Goal: Check status: Check status

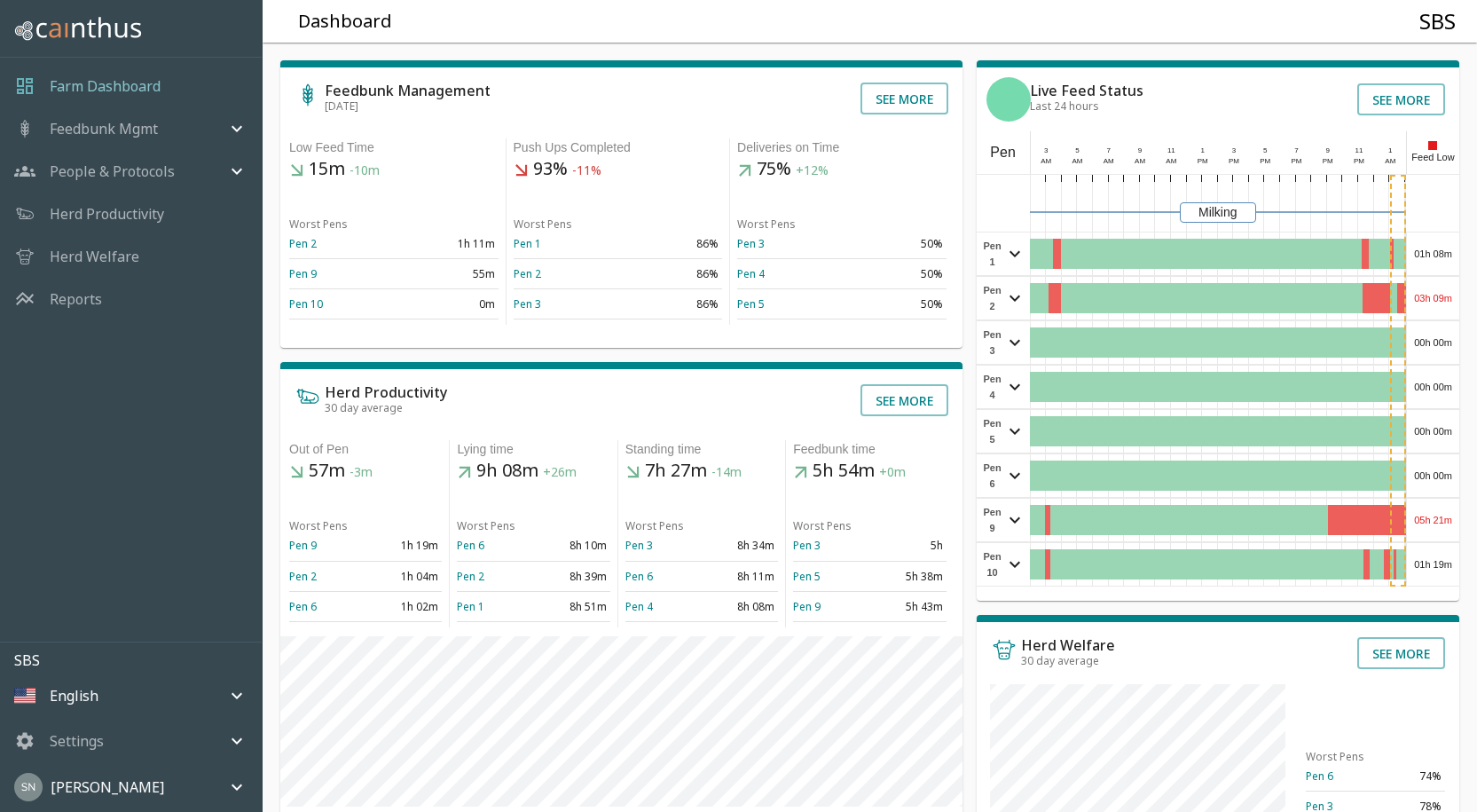
click at [1436, 258] on div "01h 08m" at bounding box center [1433, 253] width 53 height 43
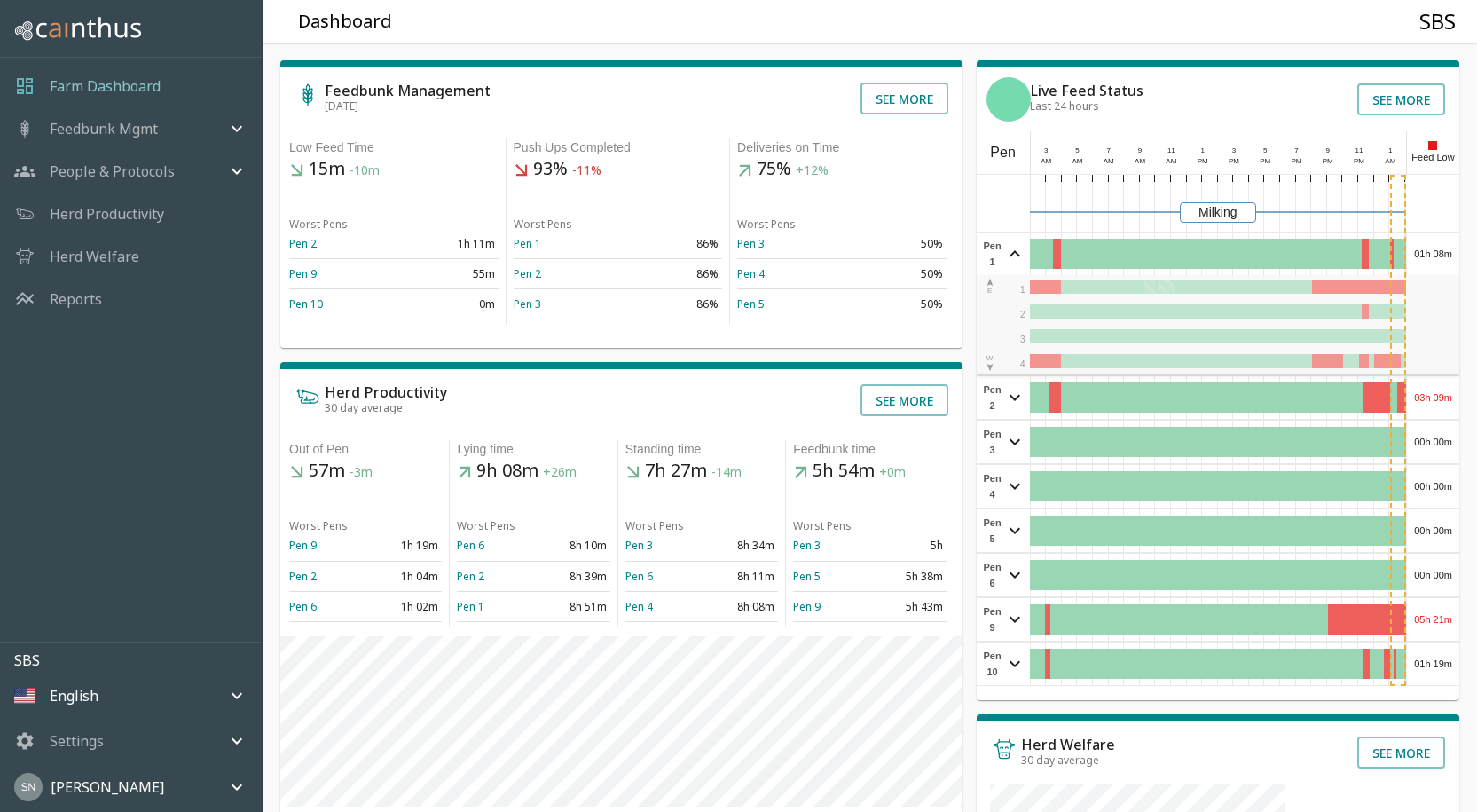
click at [1436, 258] on div "01h 08m" at bounding box center [1433, 253] width 53 height 43
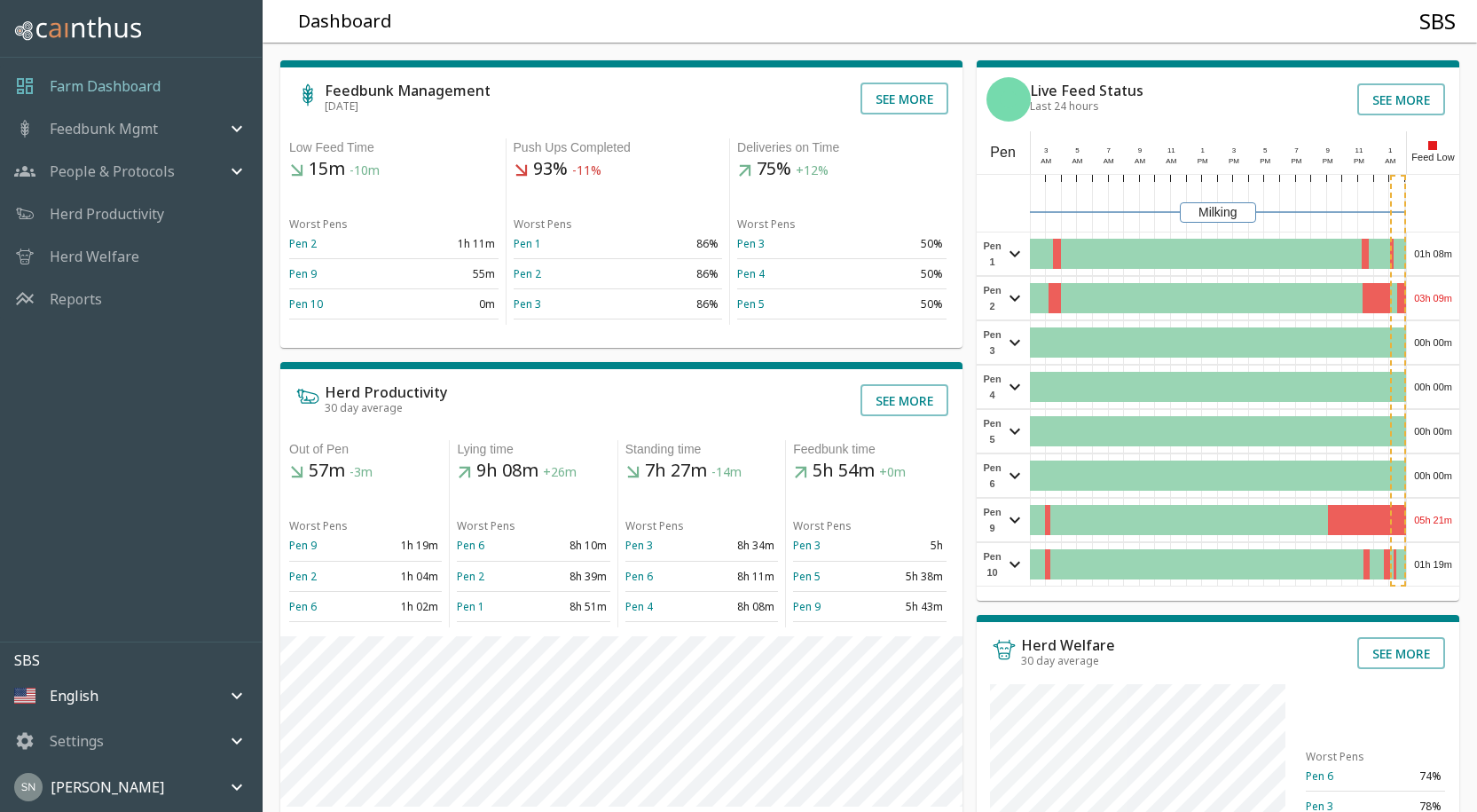
click at [1426, 303] on div "03h 09m" at bounding box center [1433, 298] width 53 height 43
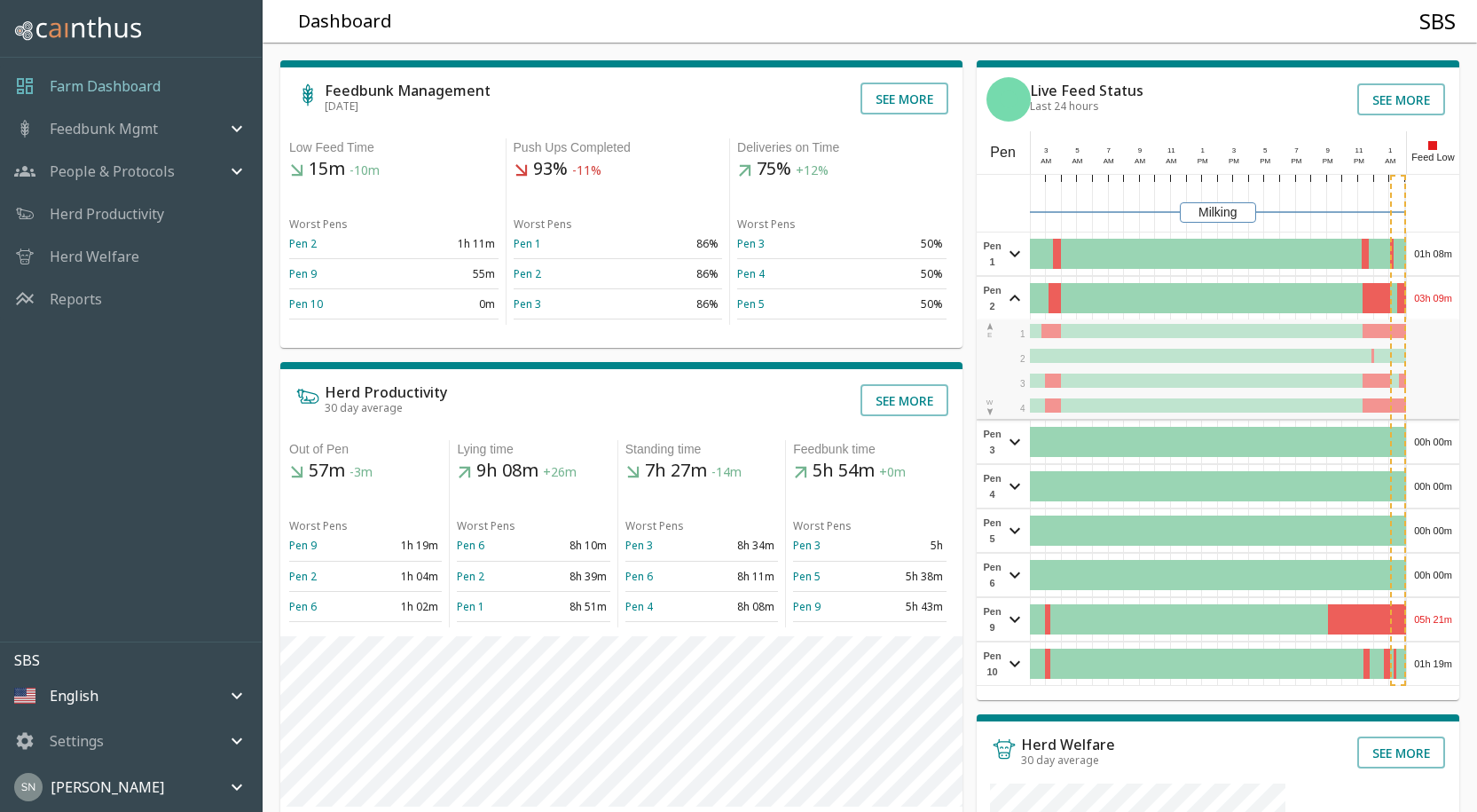
click at [1426, 303] on div "03h 09m" at bounding box center [1433, 298] width 53 height 43
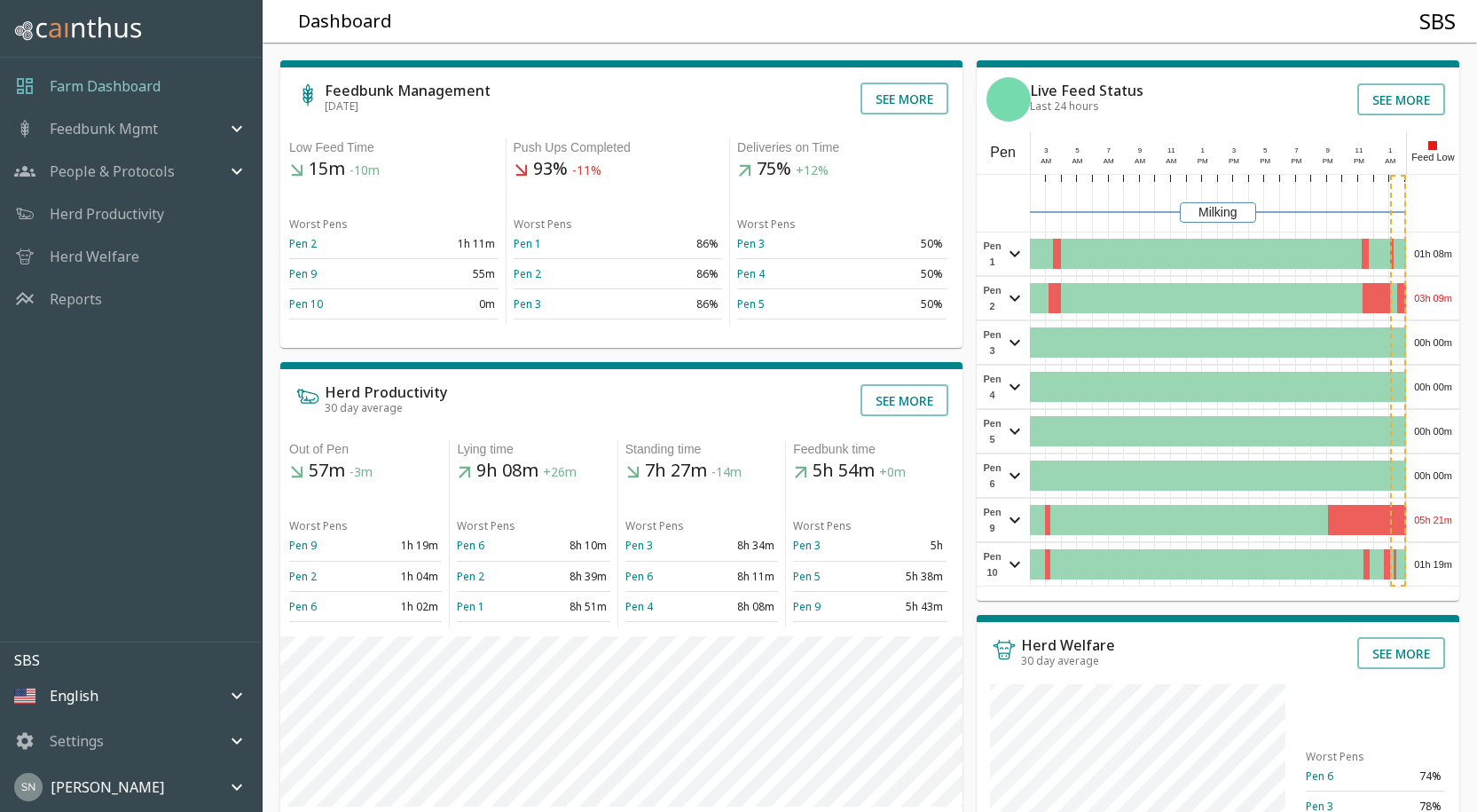
click at [1437, 341] on div "00h 00m" at bounding box center [1433, 342] width 53 height 43
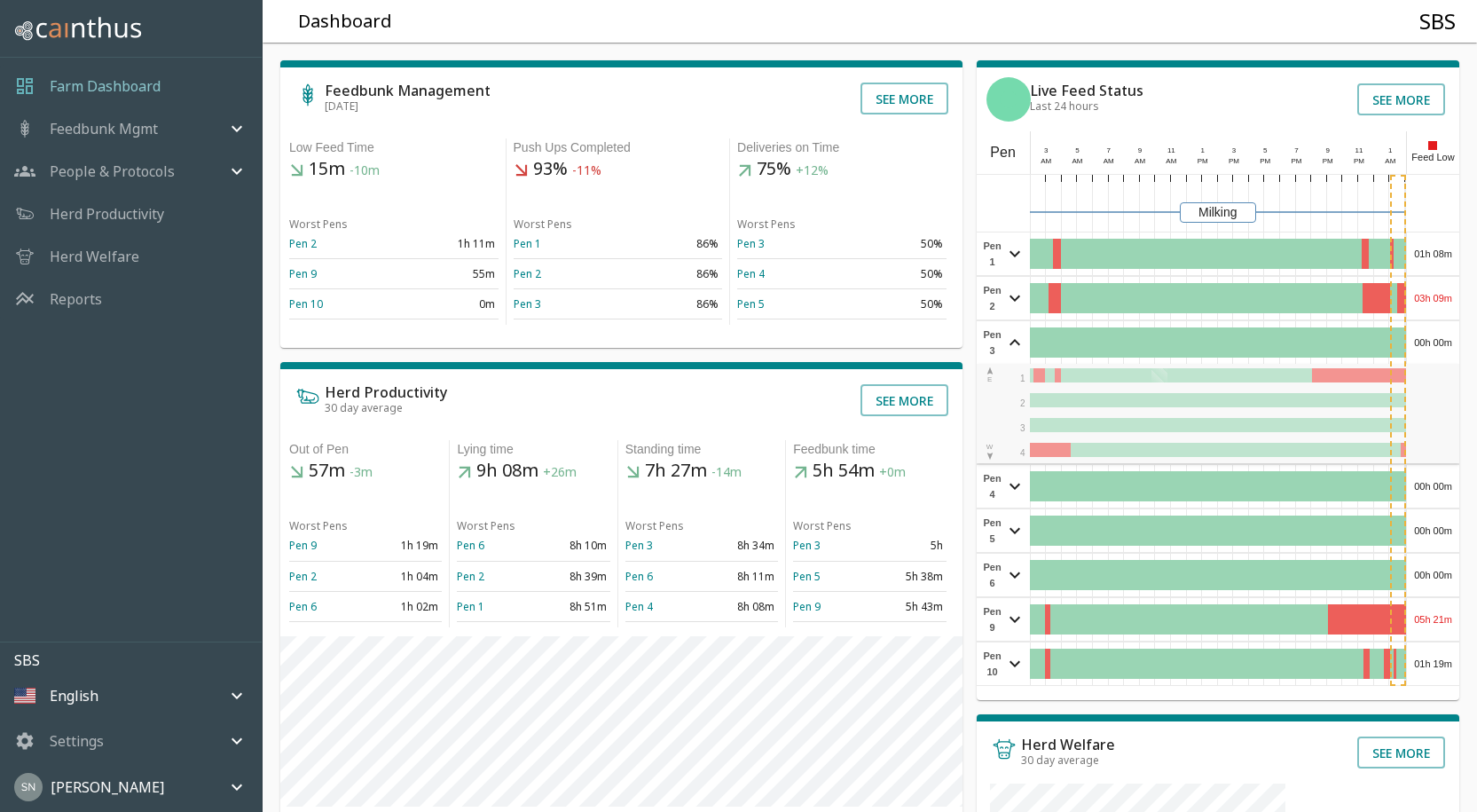
click at [1438, 343] on div "00h 00m" at bounding box center [1433, 342] width 53 height 43
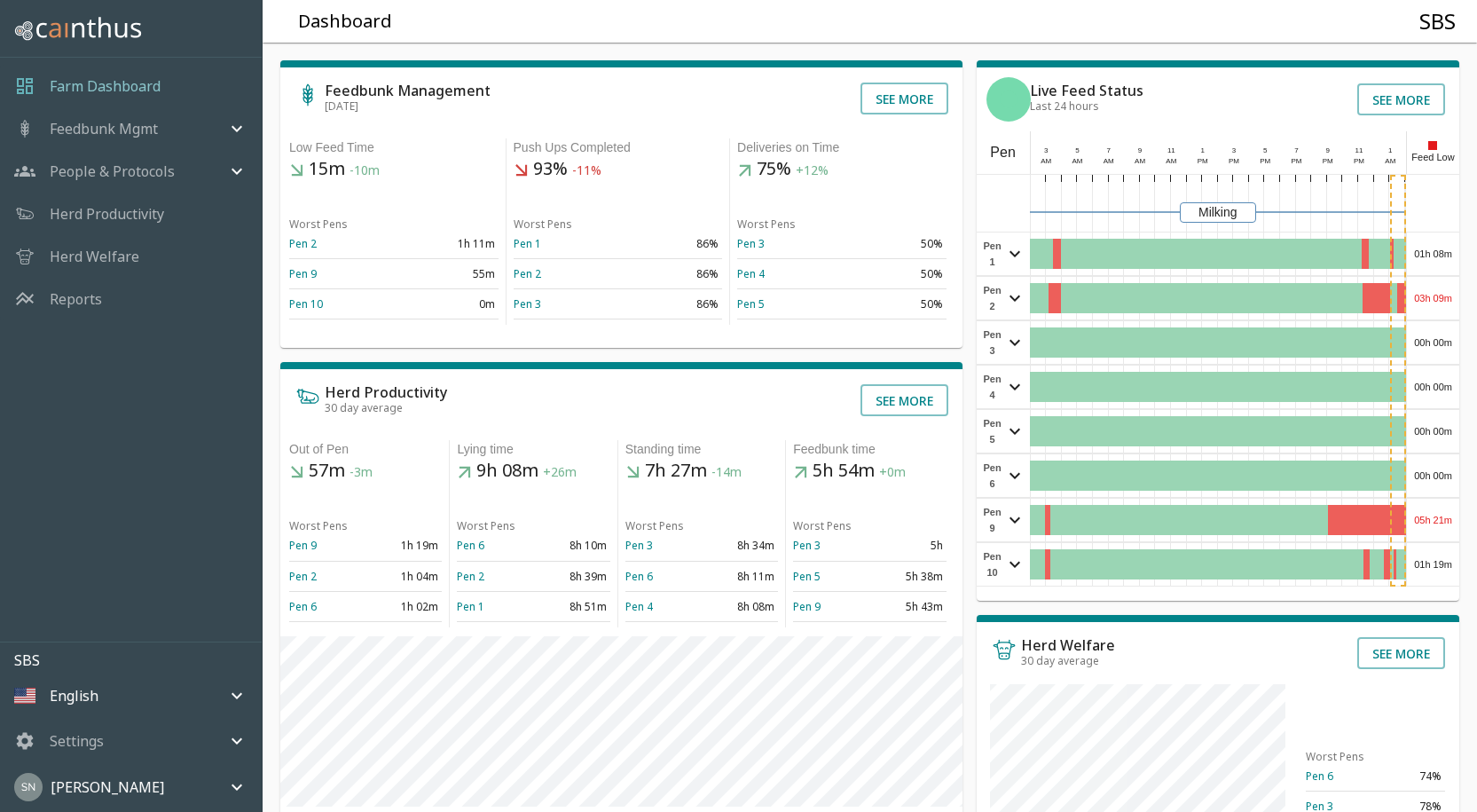
click at [1444, 393] on div "00h 00m" at bounding box center [1433, 387] width 53 height 43
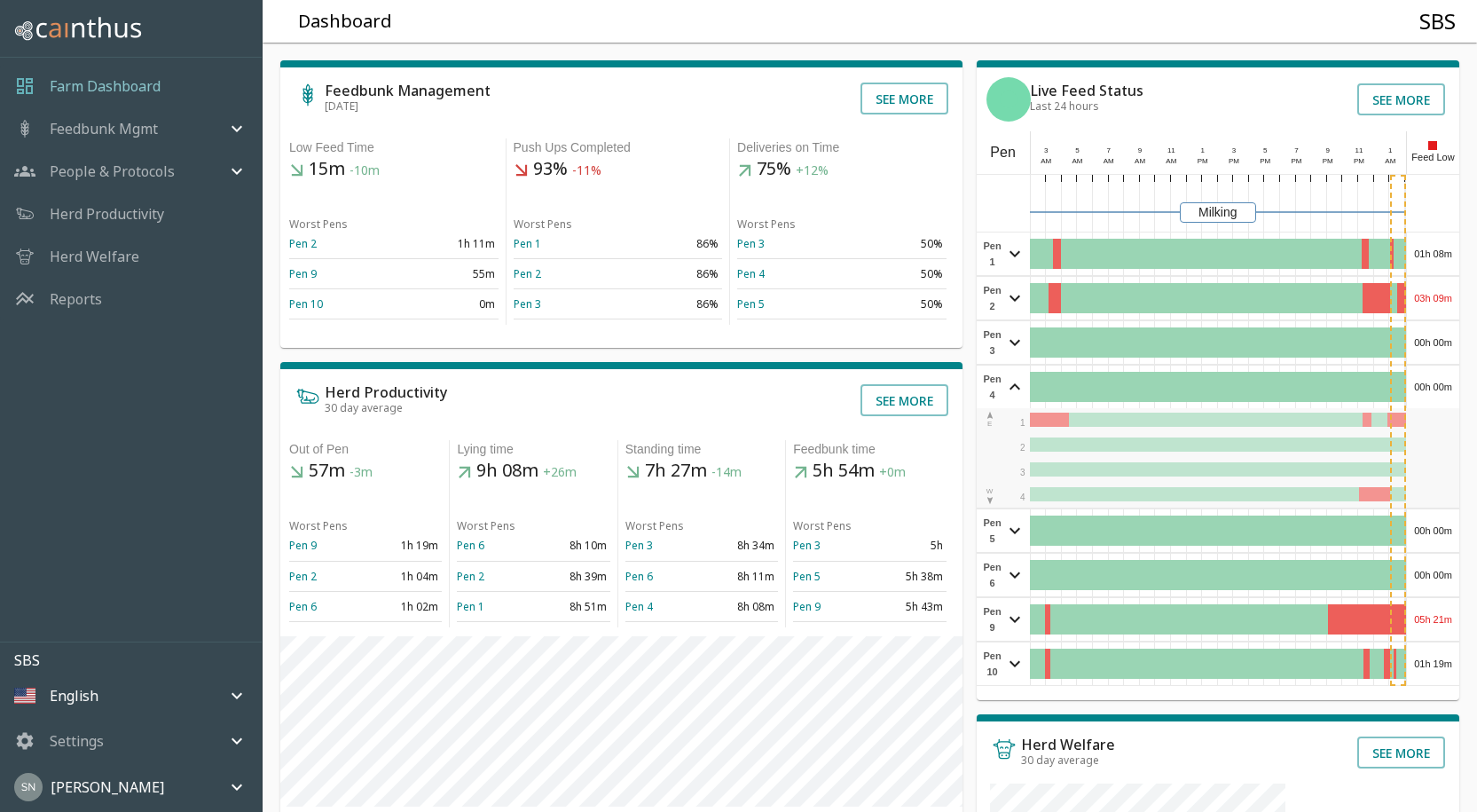
click at [1444, 393] on div "00h 00m" at bounding box center [1433, 387] width 53 height 43
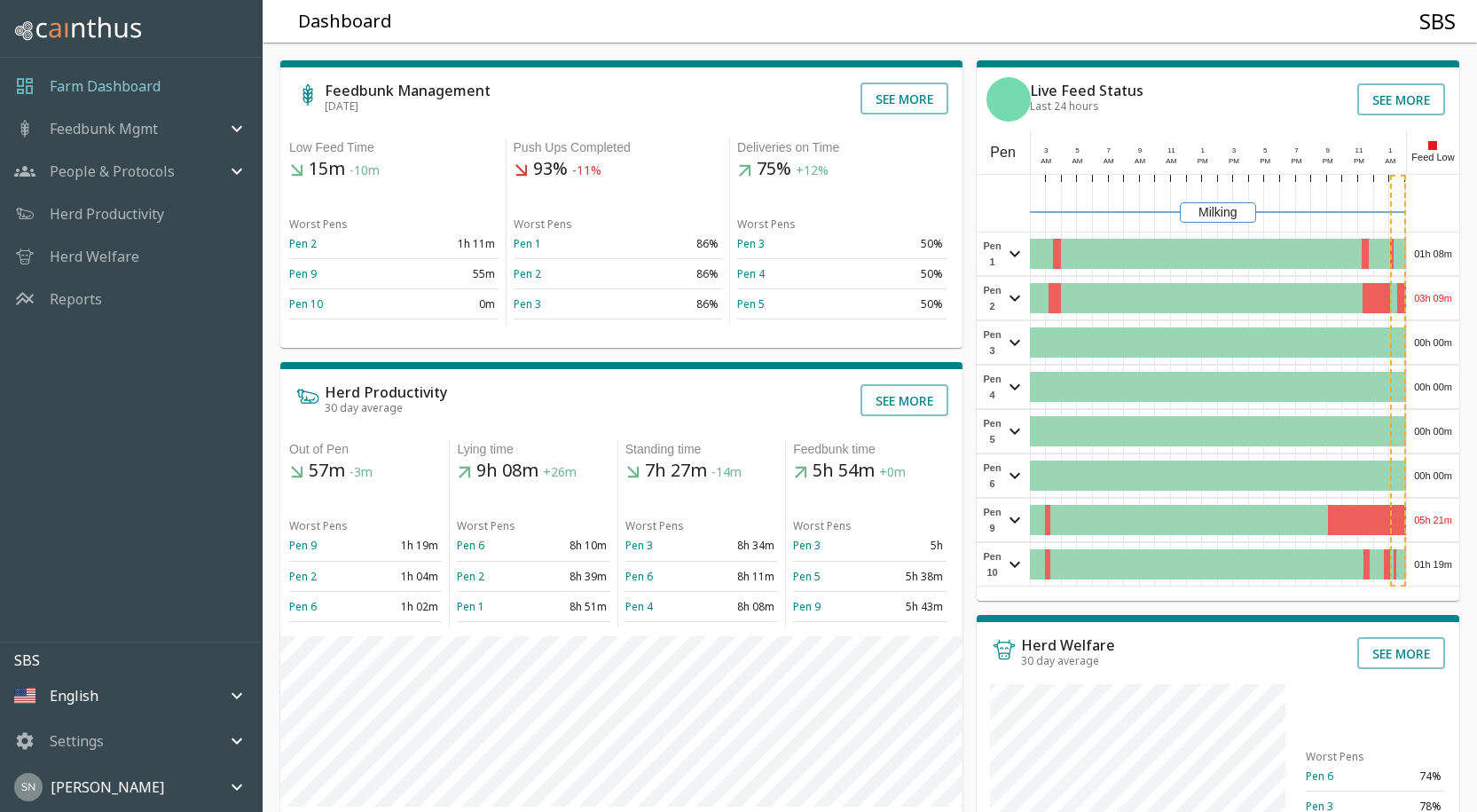
click at [1432, 444] on div "00h 00m" at bounding box center [1433, 431] width 53 height 43
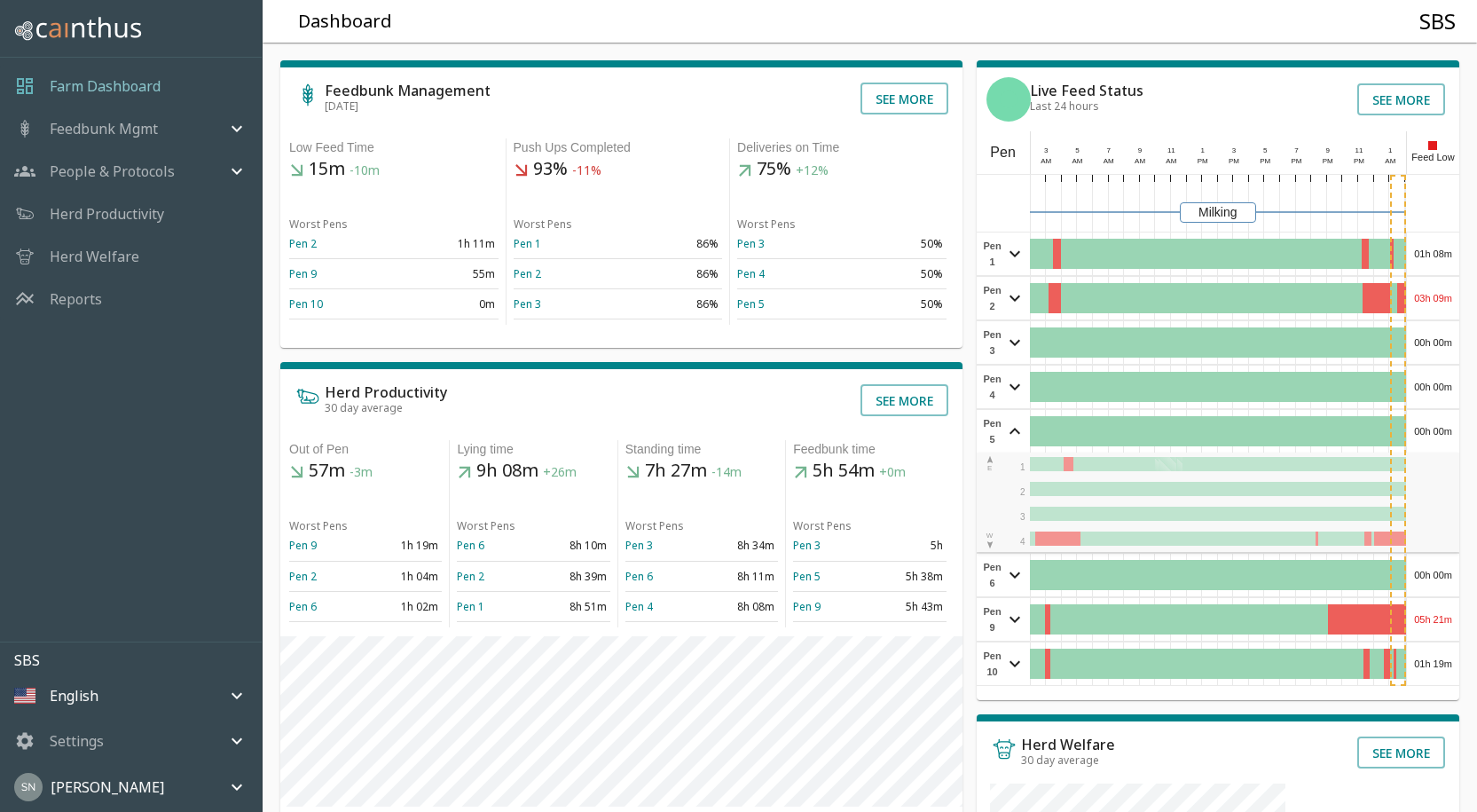
click at [1432, 442] on div "00h 00m" at bounding box center [1433, 431] width 53 height 43
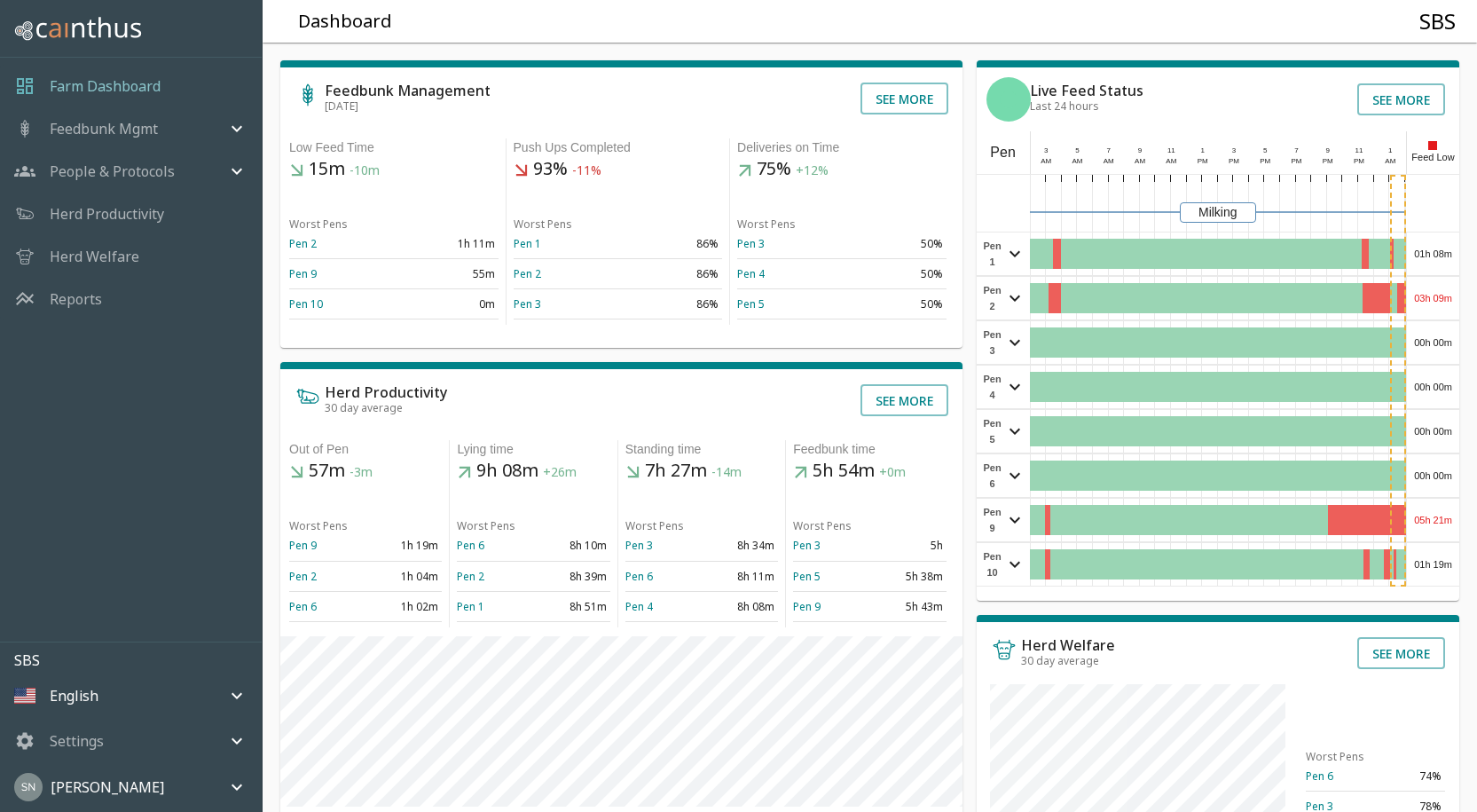
click at [1432, 471] on div "00h 00m" at bounding box center [1433, 475] width 53 height 43
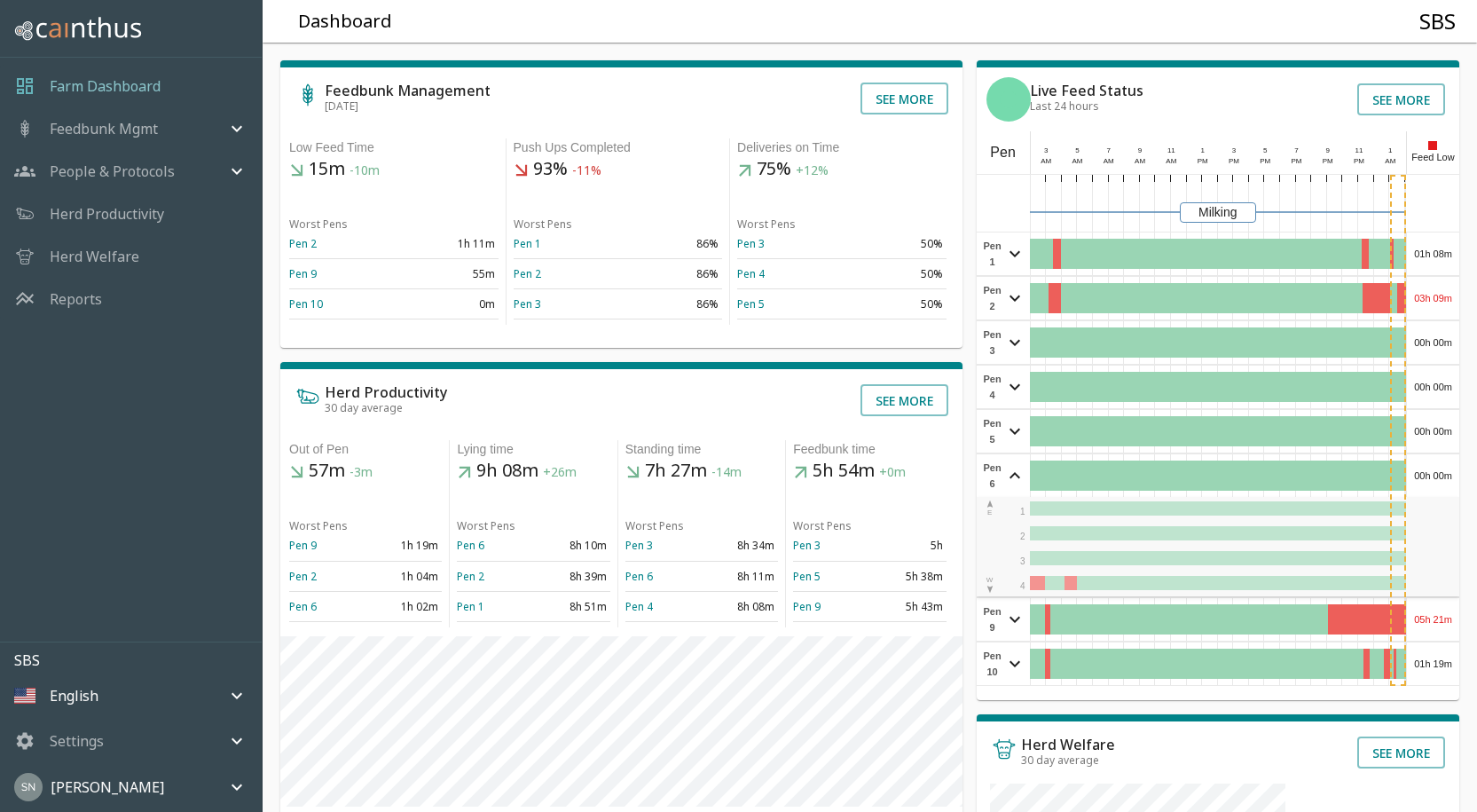
click at [1432, 471] on div "00h 00m" at bounding box center [1433, 475] width 53 height 43
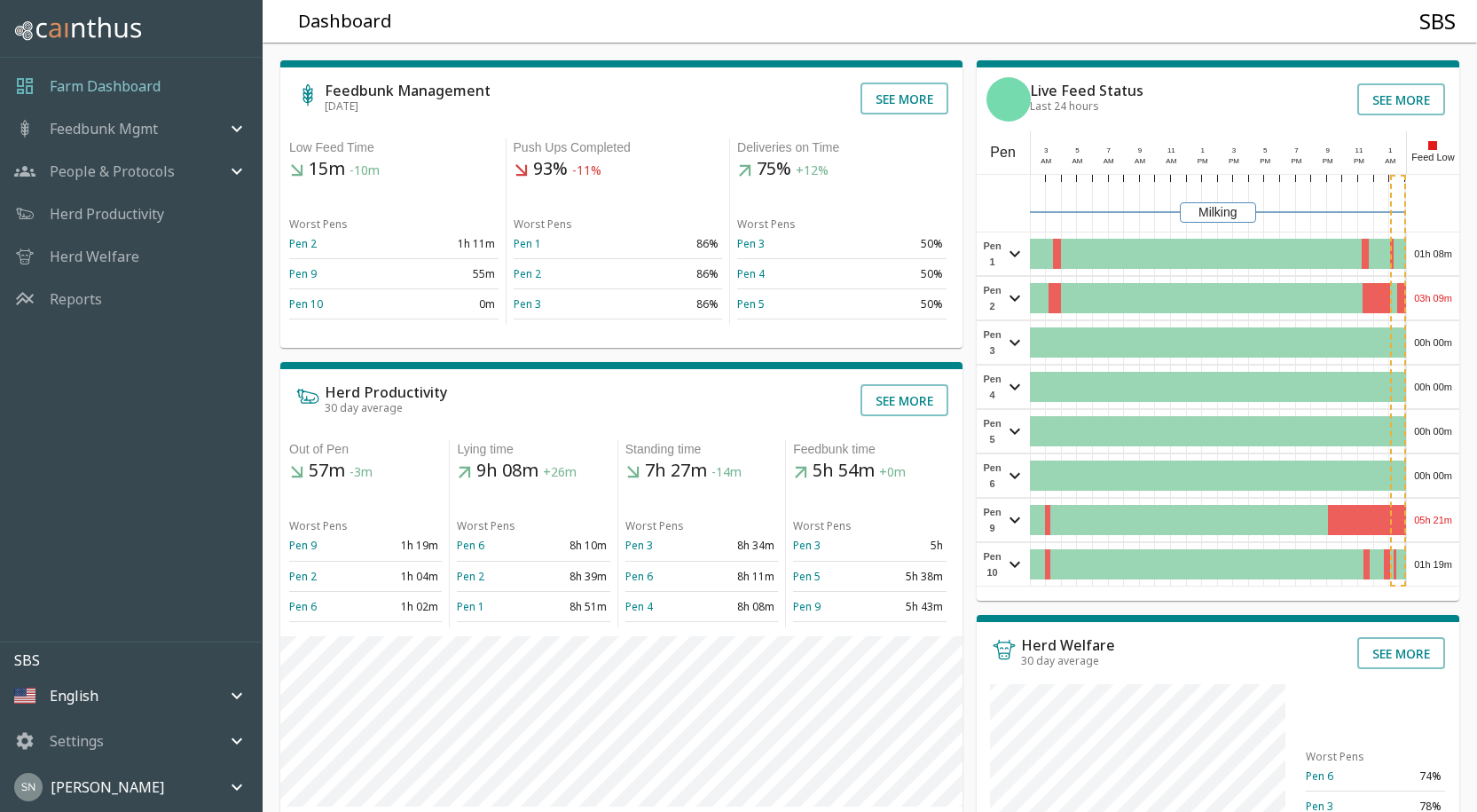
click at [1426, 528] on div "05h 21m" at bounding box center [1433, 520] width 53 height 43
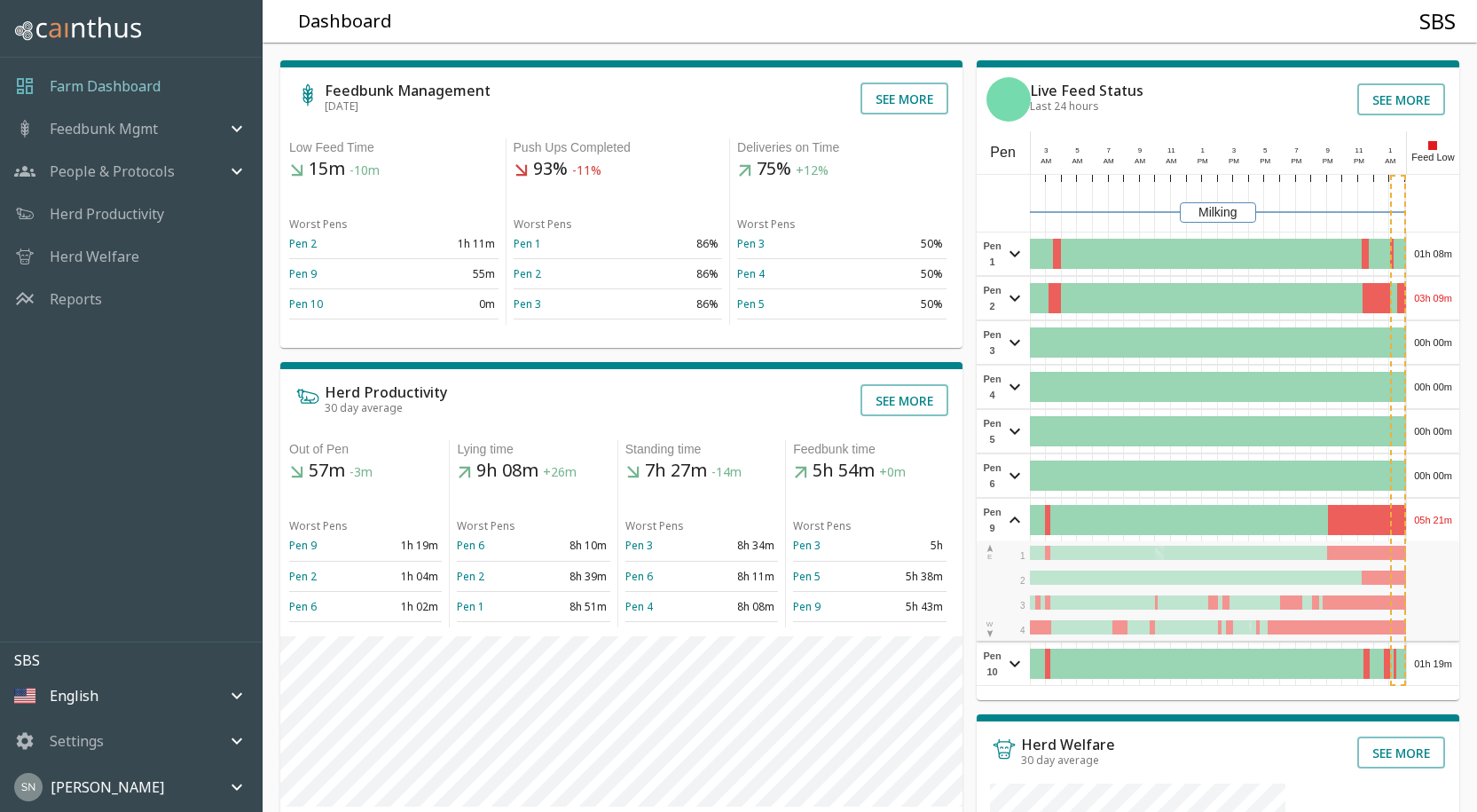
click at [1426, 528] on div "05h 21m" at bounding box center [1433, 520] width 53 height 43
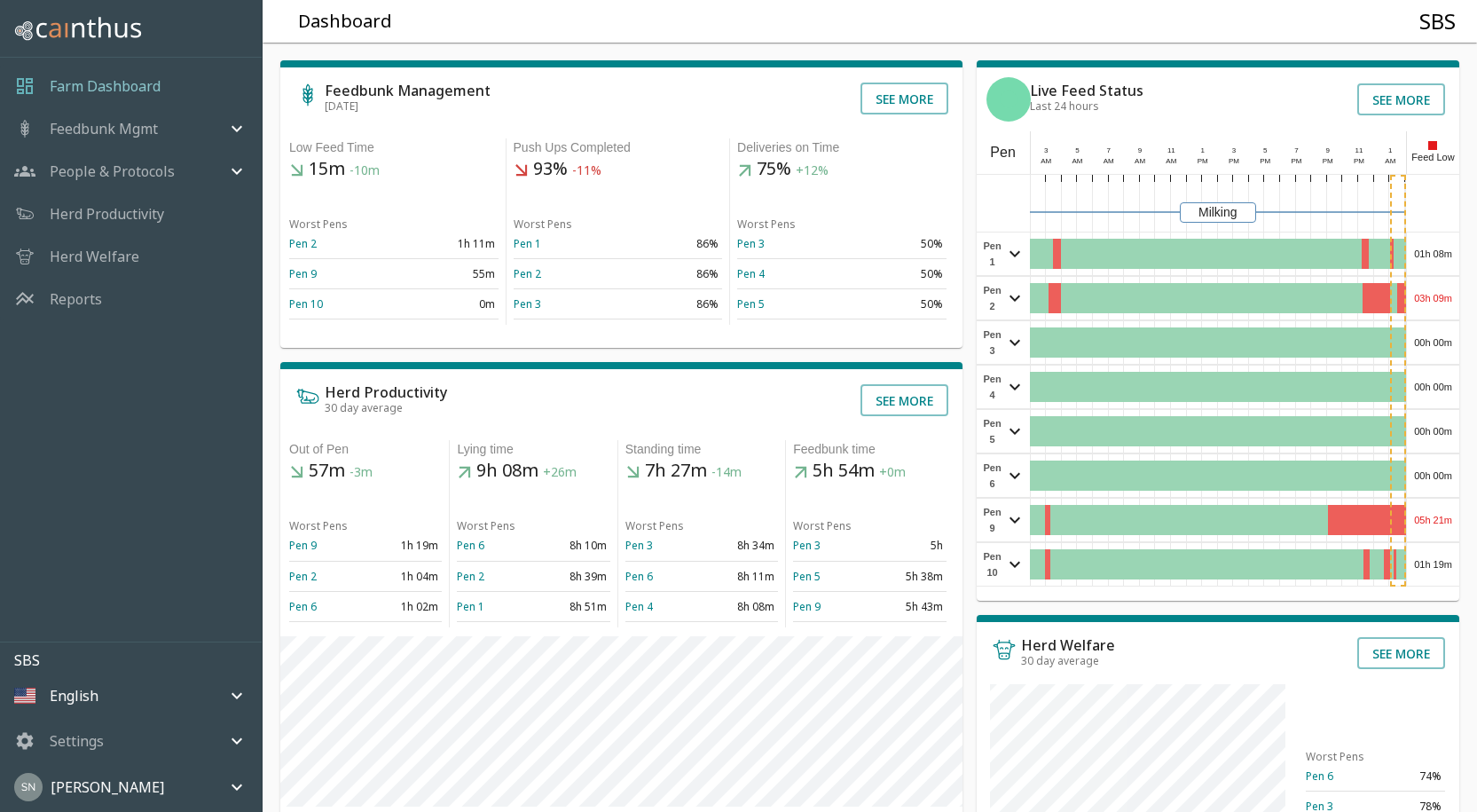
click at [1442, 556] on div "01h 19m" at bounding box center [1433, 564] width 53 height 43
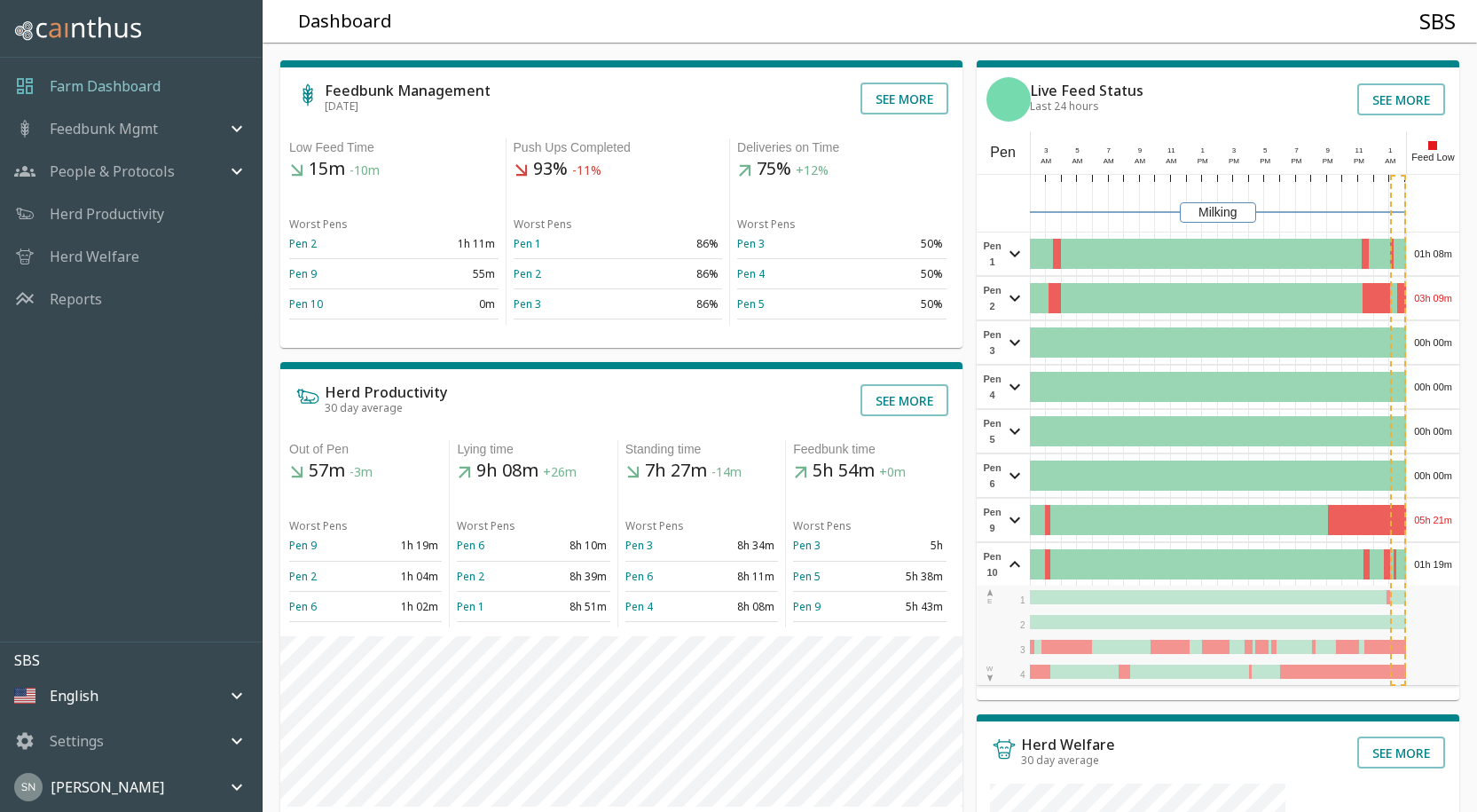
click at [1441, 555] on div "01h 19m" at bounding box center [1433, 564] width 53 height 43
